Goal: Task Accomplishment & Management: Manage account settings

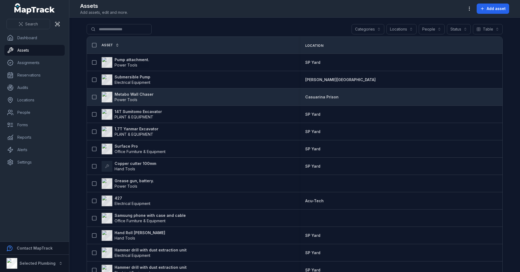
click at [139, 92] on strong "Metabo Wall Chaser" at bounding box center [134, 94] width 39 height 5
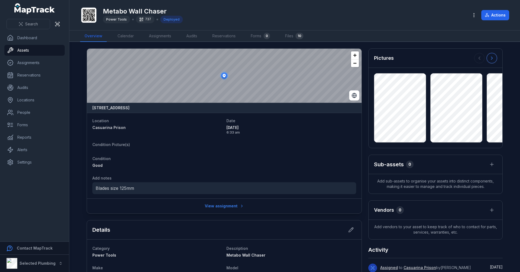
click at [491, 58] on icon at bounding box center [491, 58] width 1 height 3
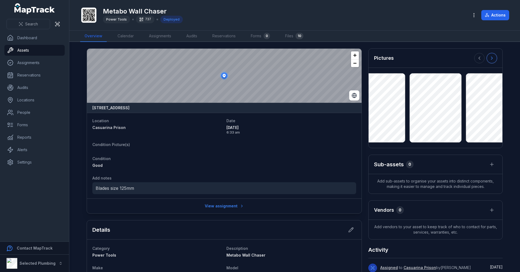
click at [491, 58] on icon at bounding box center [491, 58] width 1 height 3
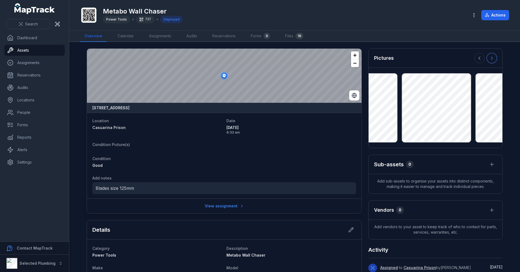
click at [491, 58] on icon at bounding box center [491, 58] width 1 height 3
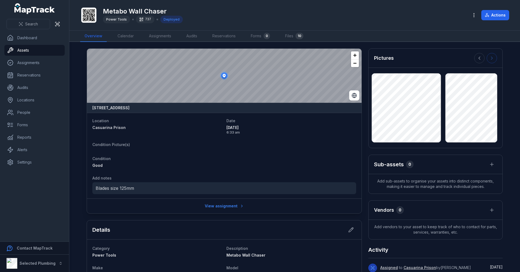
click at [490, 58] on div at bounding box center [485, 58] width 23 height 10
click at [480, 58] on button at bounding box center [479, 58] width 10 height 10
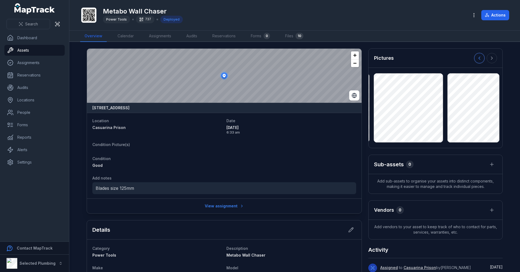
click at [480, 58] on button at bounding box center [479, 58] width 10 height 10
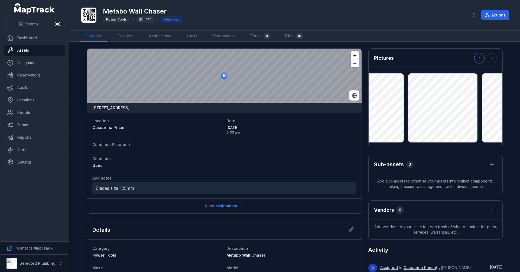
click at [480, 58] on button at bounding box center [479, 58] width 10 height 10
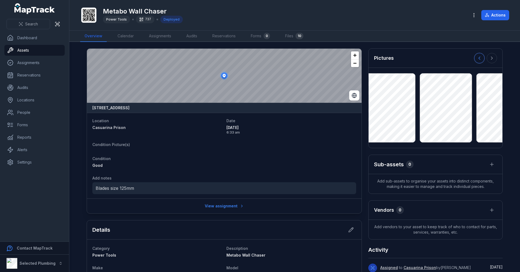
click at [480, 58] on button at bounding box center [479, 58] width 10 height 10
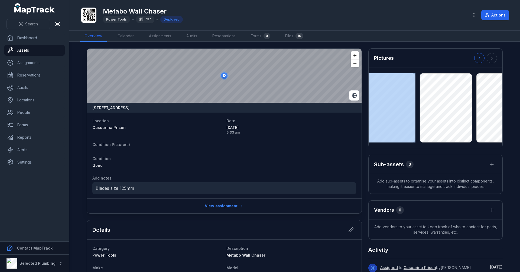
click at [480, 58] on div at bounding box center [485, 58] width 23 height 10
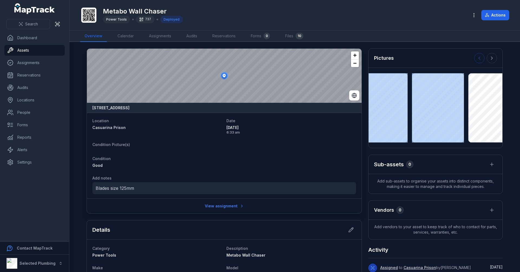
click at [480, 58] on div at bounding box center [485, 58] width 23 height 10
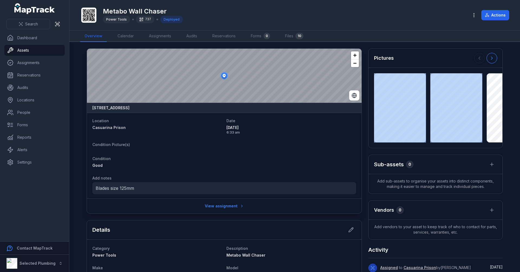
click at [489, 57] on icon at bounding box center [491, 57] width 5 height 5
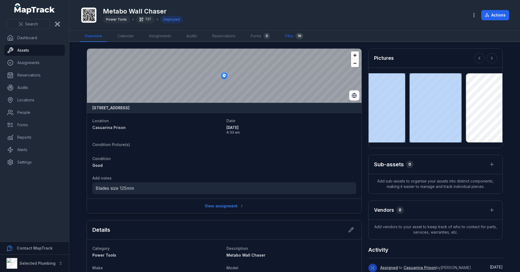
click at [287, 35] on link "Files 10" at bounding box center [294, 36] width 27 height 11
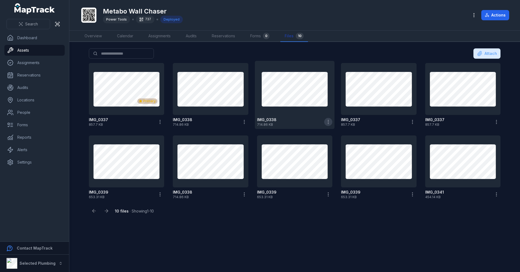
click at [327, 122] on icon "button" at bounding box center [327, 121] width 5 height 5
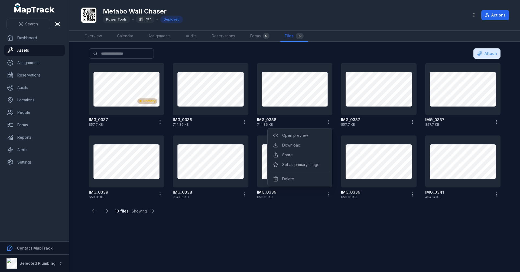
click at [250, 246] on main "Search for files Attach Primary IMG_0337 857.7 KB IMG_0338 714.86 KB IMG_0338 7…" at bounding box center [294, 157] width 450 height 230
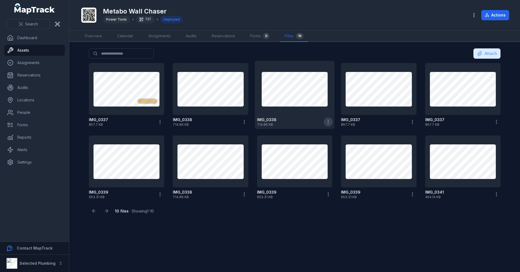
click at [328, 122] on circle "button" at bounding box center [328, 122] width 1 height 1
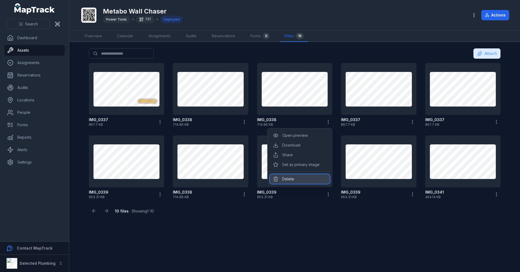
click at [300, 179] on div "Delete" at bounding box center [300, 179] width 60 height 10
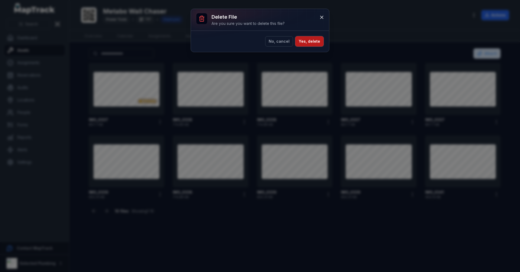
click at [314, 38] on button "Yes, delete" at bounding box center [309, 41] width 28 height 10
